Goal: Find contact information: Find contact information

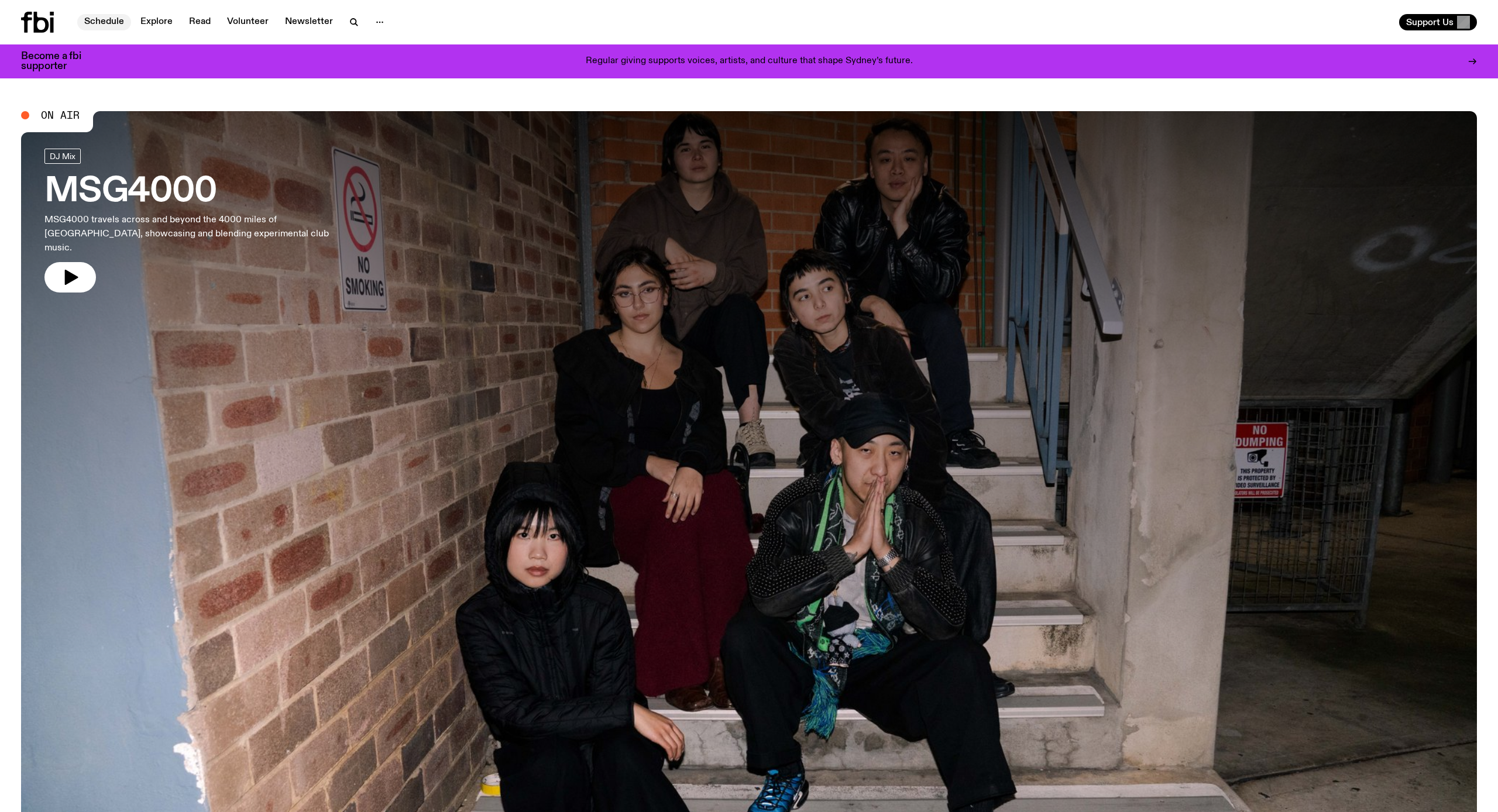
click at [97, 24] on link "Schedule" at bounding box center [104, 22] width 54 height 16
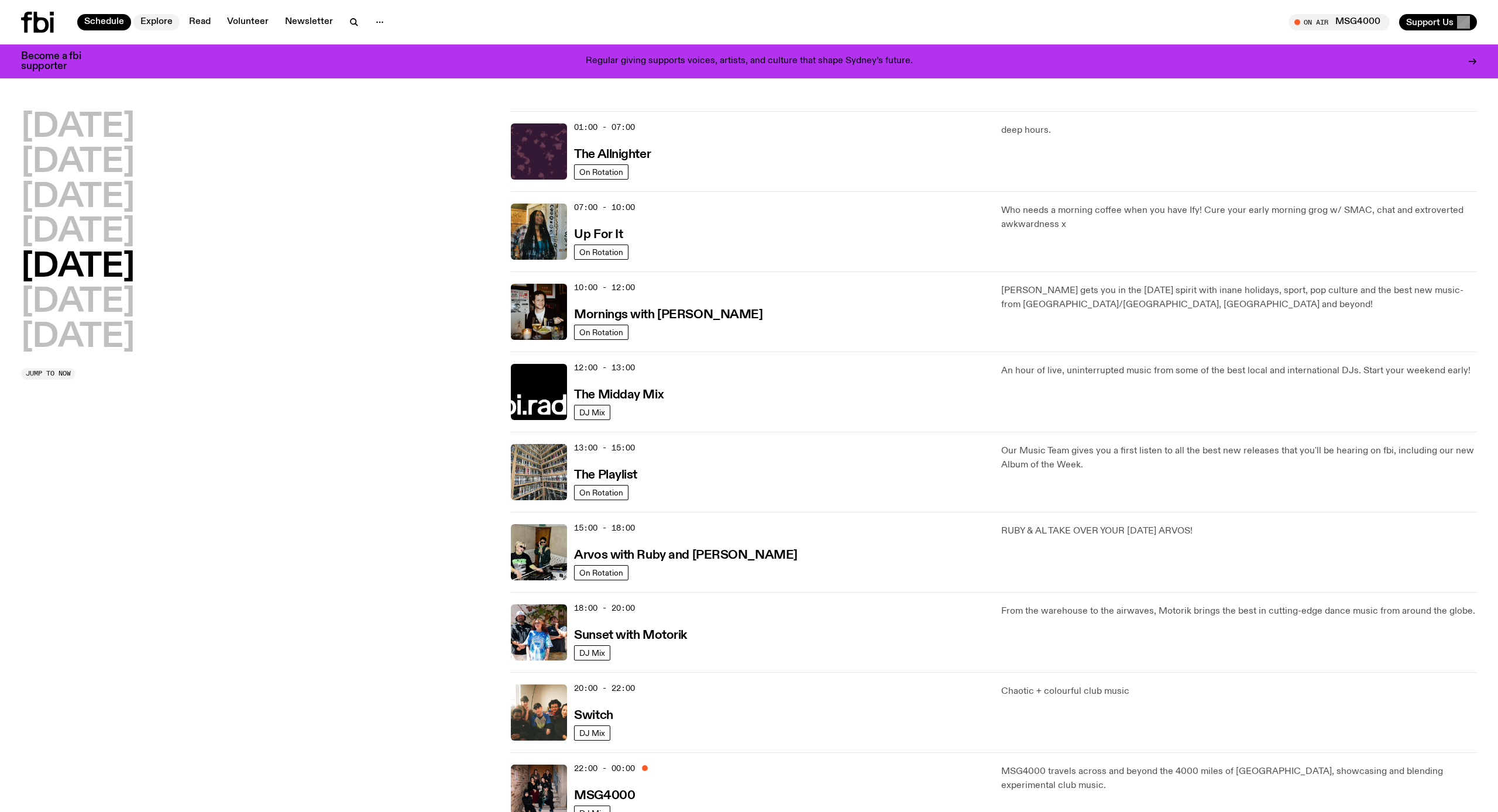
click at [148, 25] on link "Explore" at bounding box center [156, 22] width 46 height 16
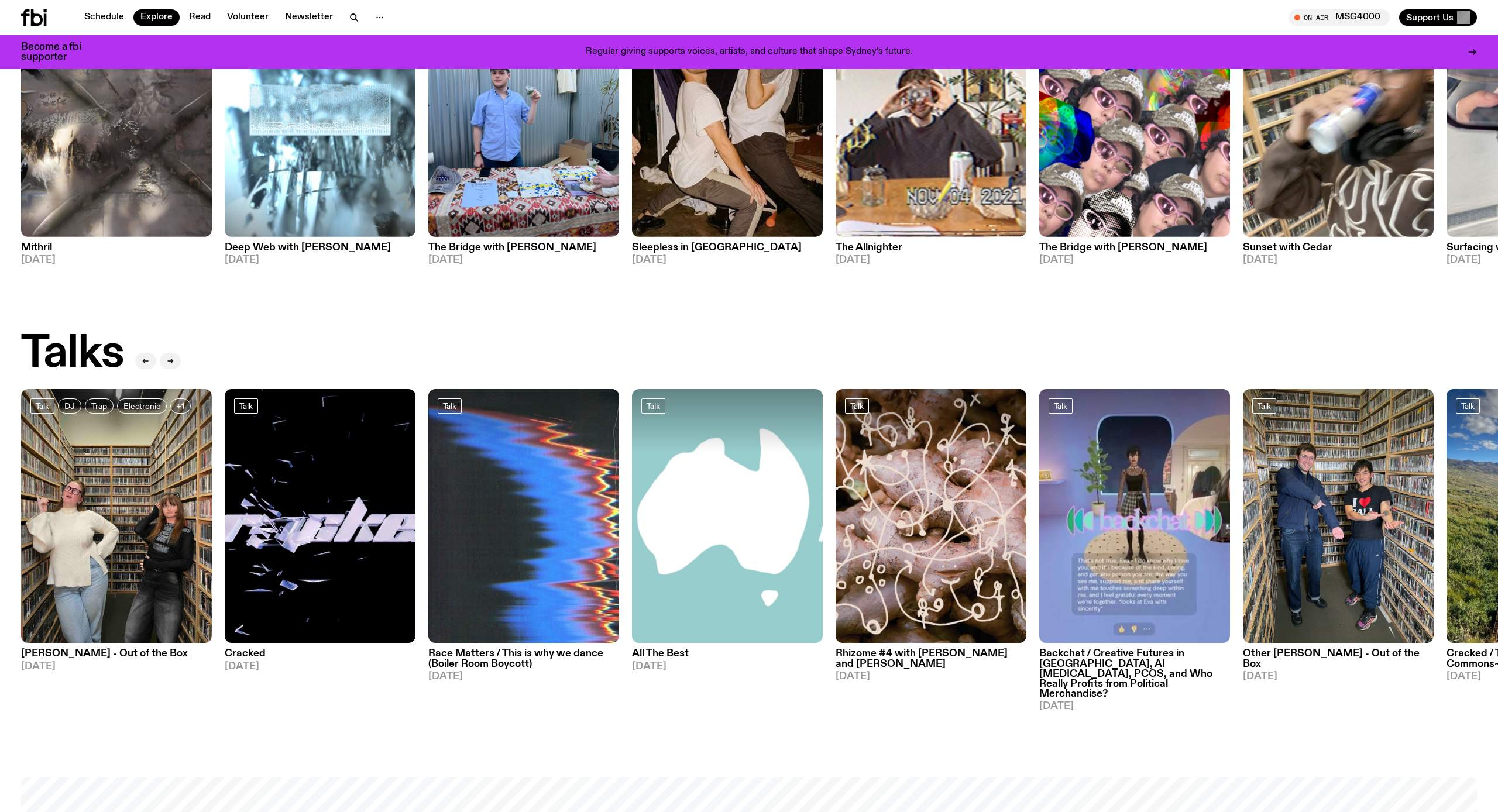
scroll to position [1030, 0]
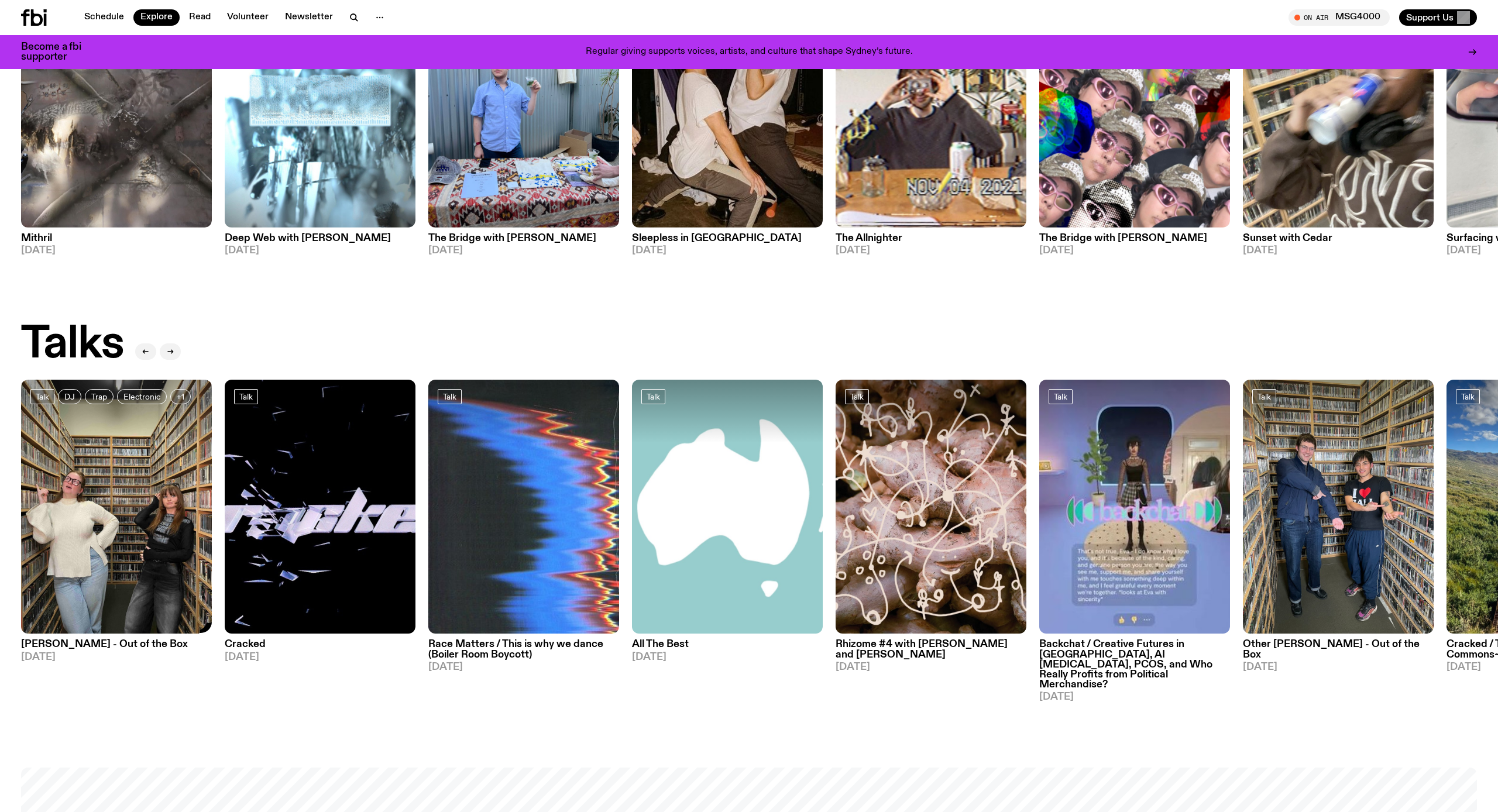
click at [78, 396] on h3 "[PERSON_NAME] - Out of the Box" at bounding box center [117, 645] width 191 height 10
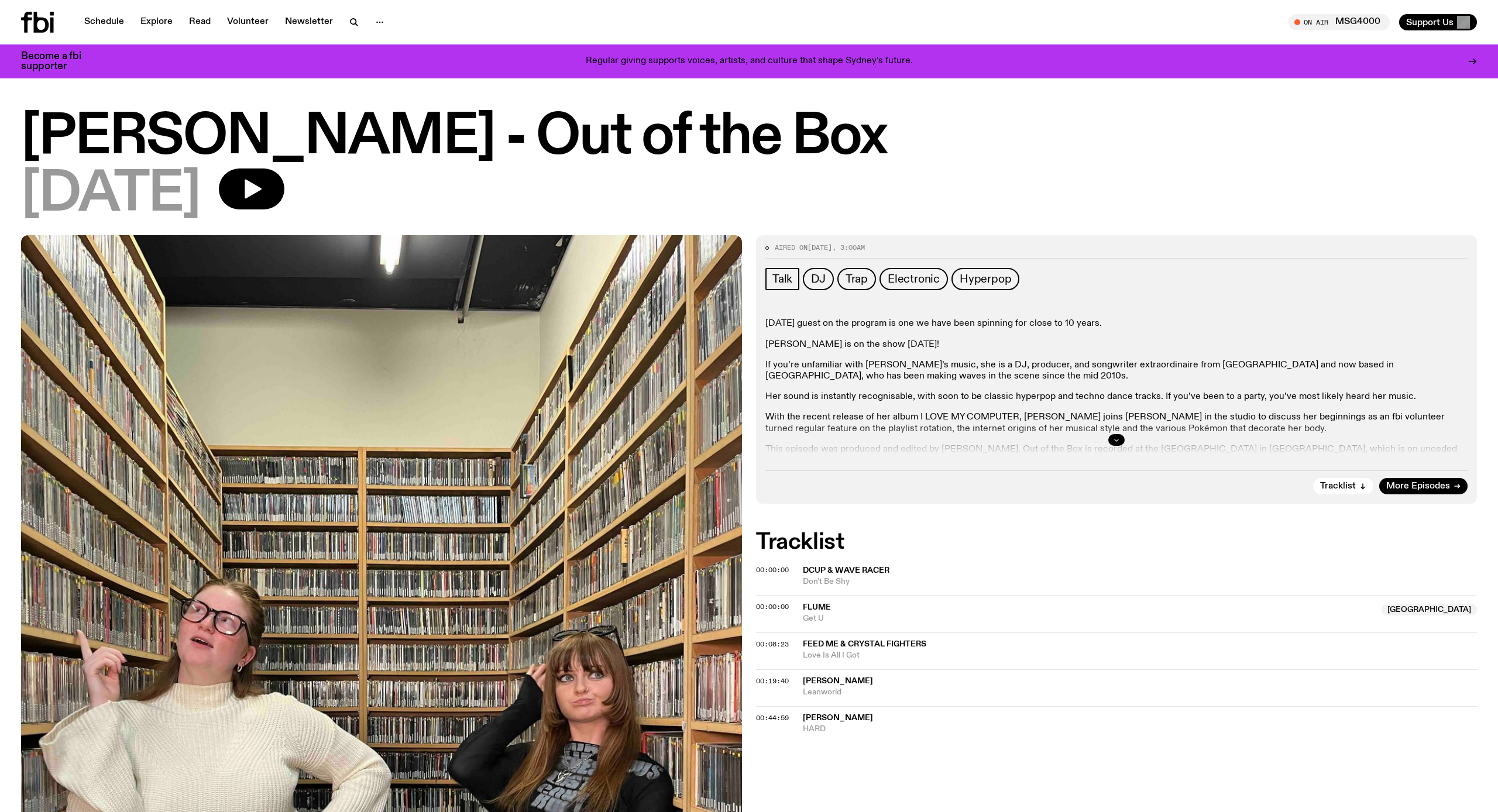
click at [773, 396] on icon "button" at bounding box center [1116, 440] width 7 height 7
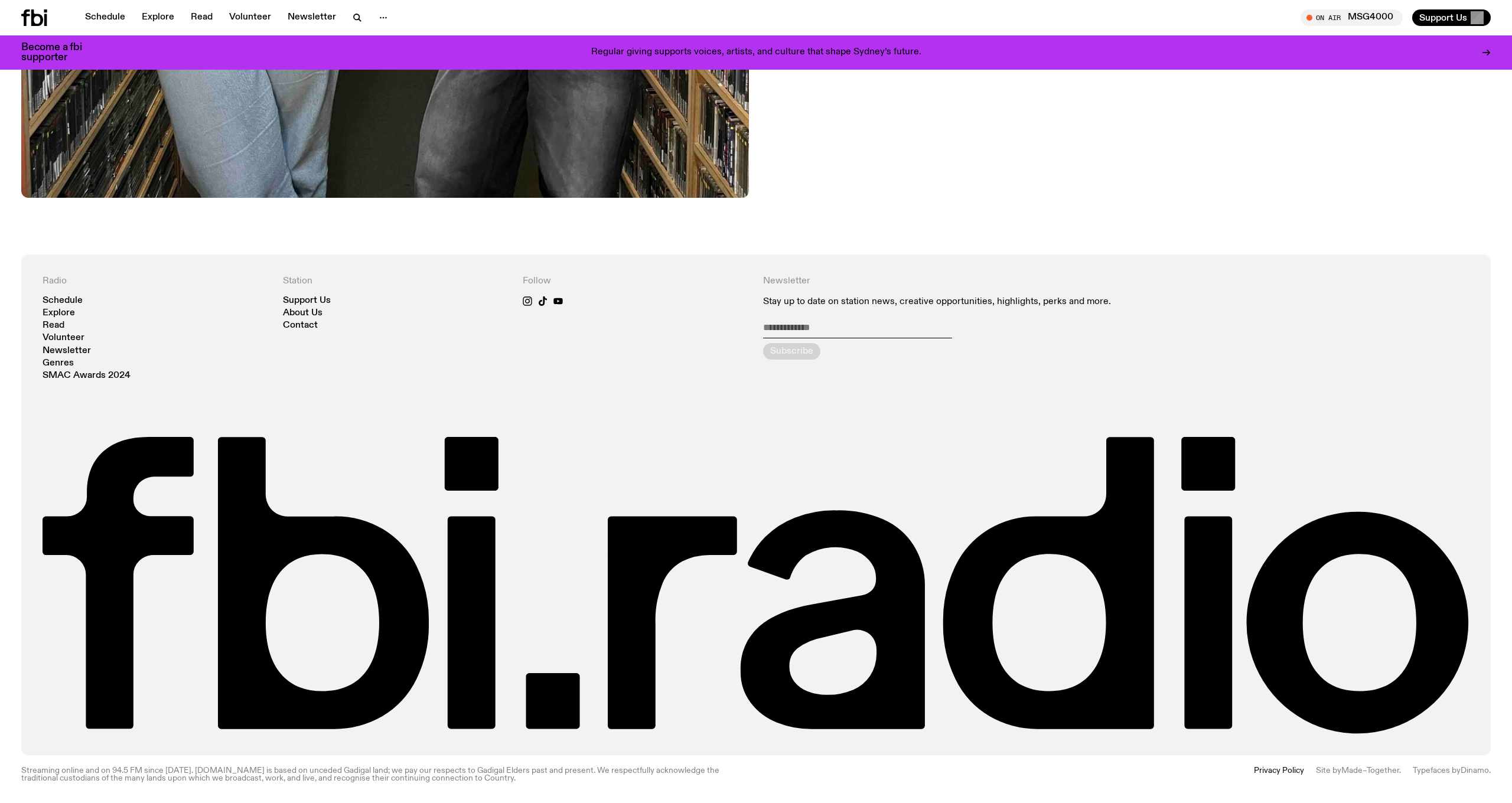
scroll to position [999, 0]
click at [313, 325] on link "Contact" at bounding box center [300, 326] width 35 height 9
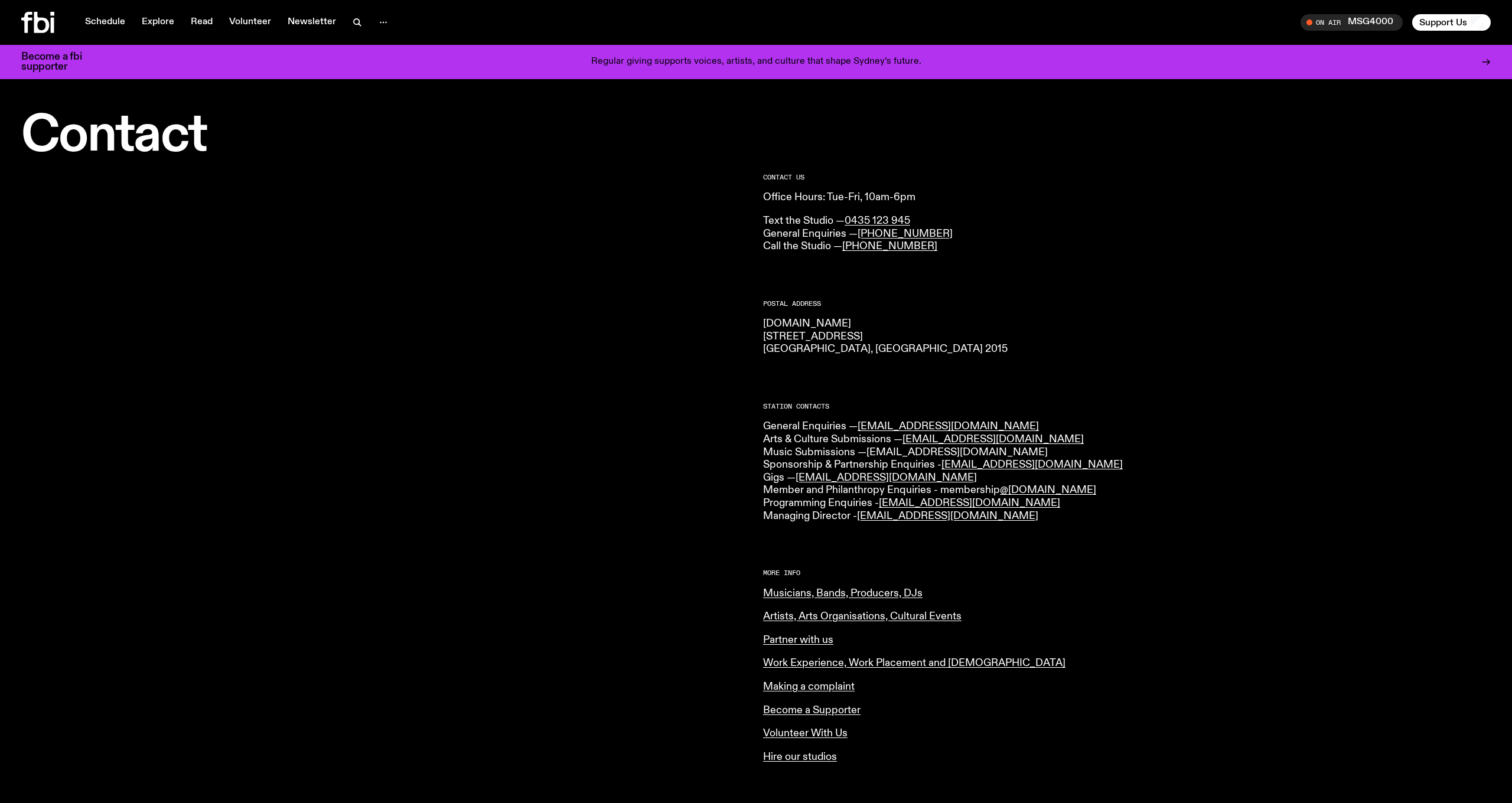
click at [780, 399] on link "[EMAIL_ADDRESS][DOMAIN_NAME]" at bounding box center [957, 452] width 182 height 11
